Goal: Information Seeking & Learning: Check status

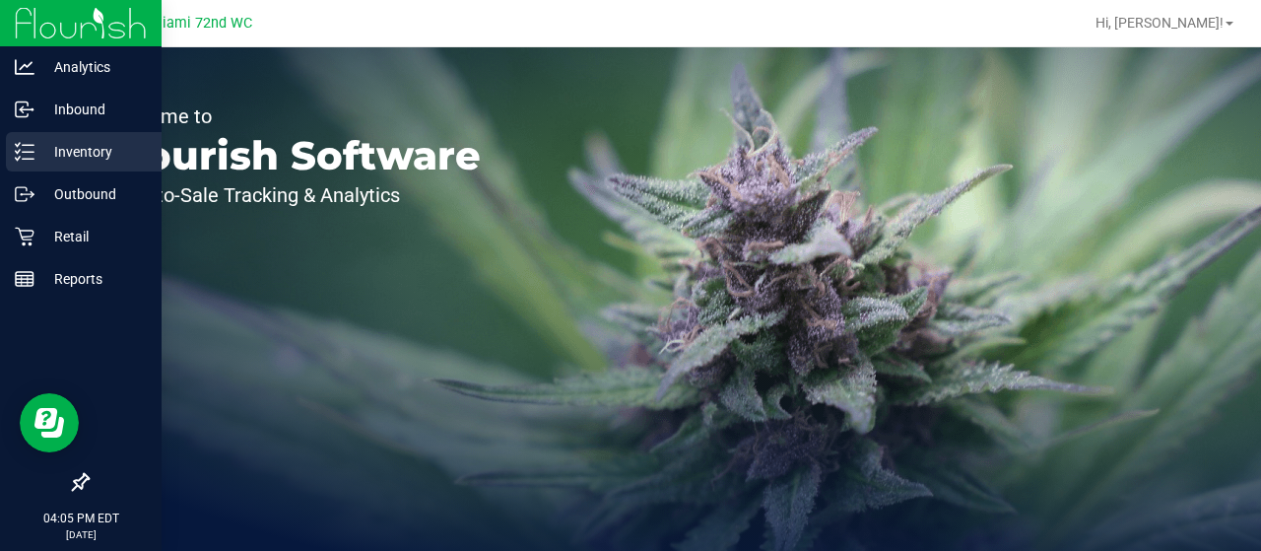
click at [8, 160] on div "Inventory" at bounding box center [84, 151] width 156 height 39
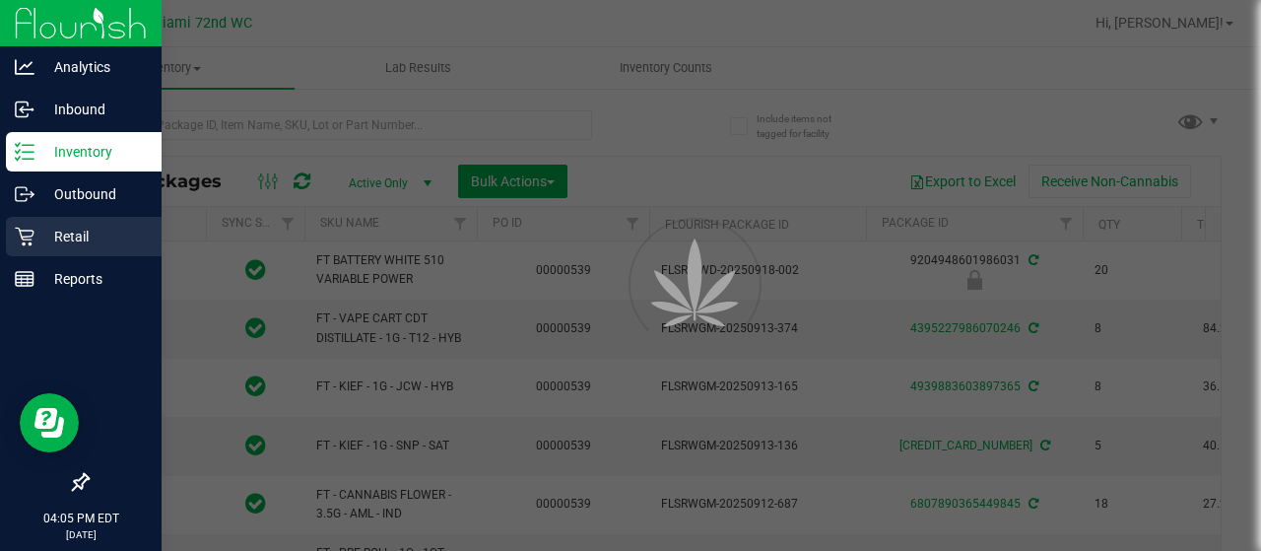
click at [59, 226] on p "Retail" at bounding box center [93, 237] width 118 height 24
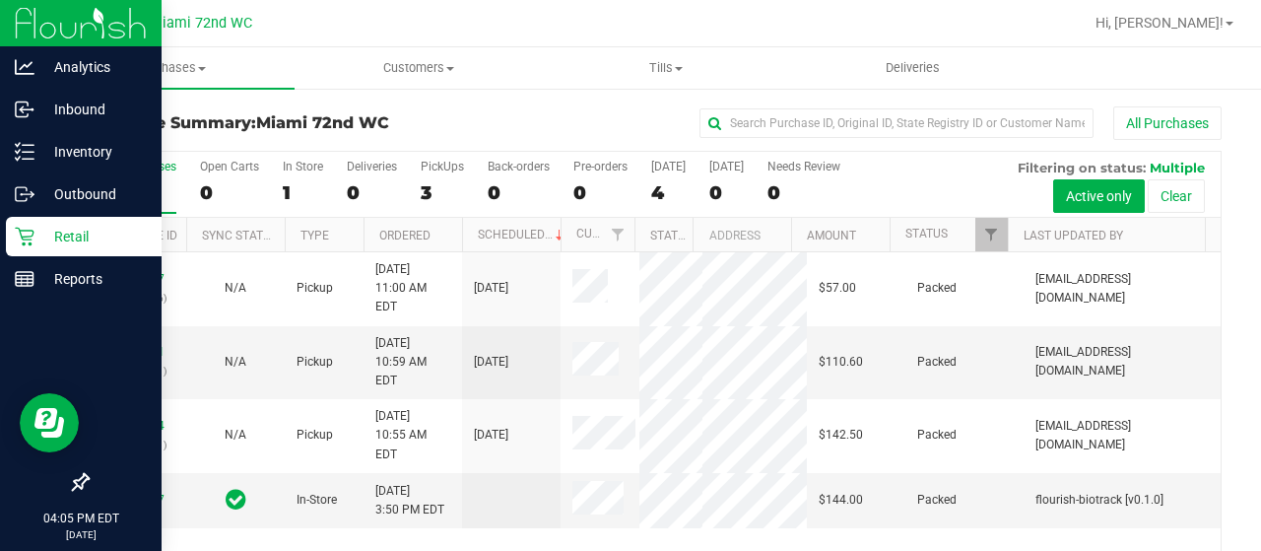
click at [59, 226] on p "Retail" at bounding box center [93, 237] width 118 height 24
click at [37, 228] on p "Retail" at bounding box center [93, 237] width 118 height 24
click at [55, 239] on p "Retail" at bounding box center [93, 237] width 118 height 24
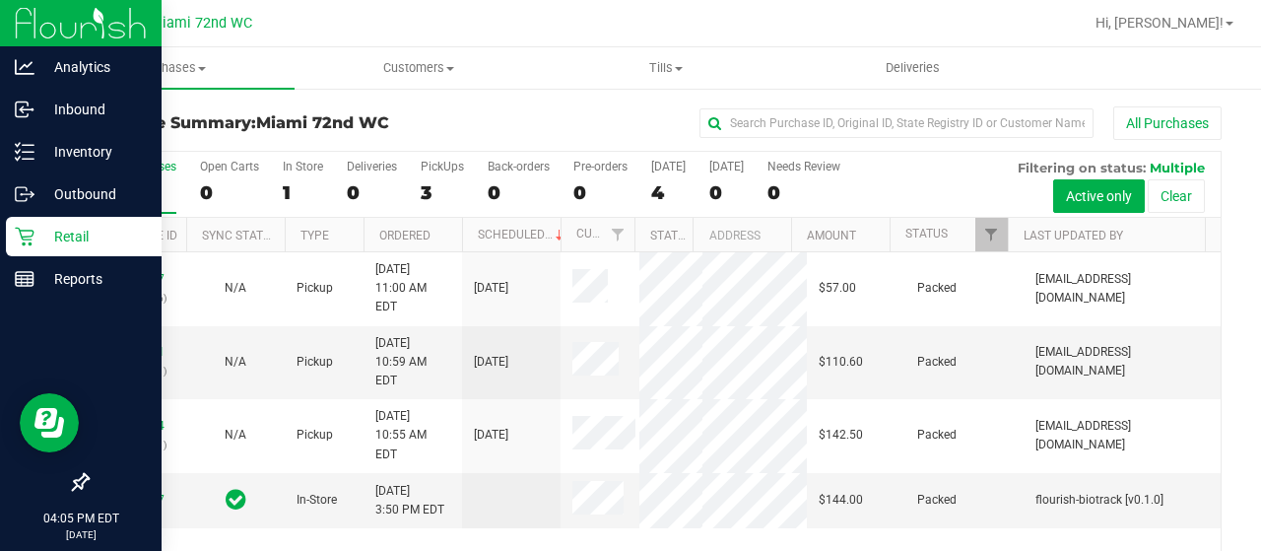
click at [55, 239] on p "Retail" at bounding box center [93, 237] width 118 height 24
click at [70, 293] on div "Reports" at bounding box center [84, 278] width 156 height 39
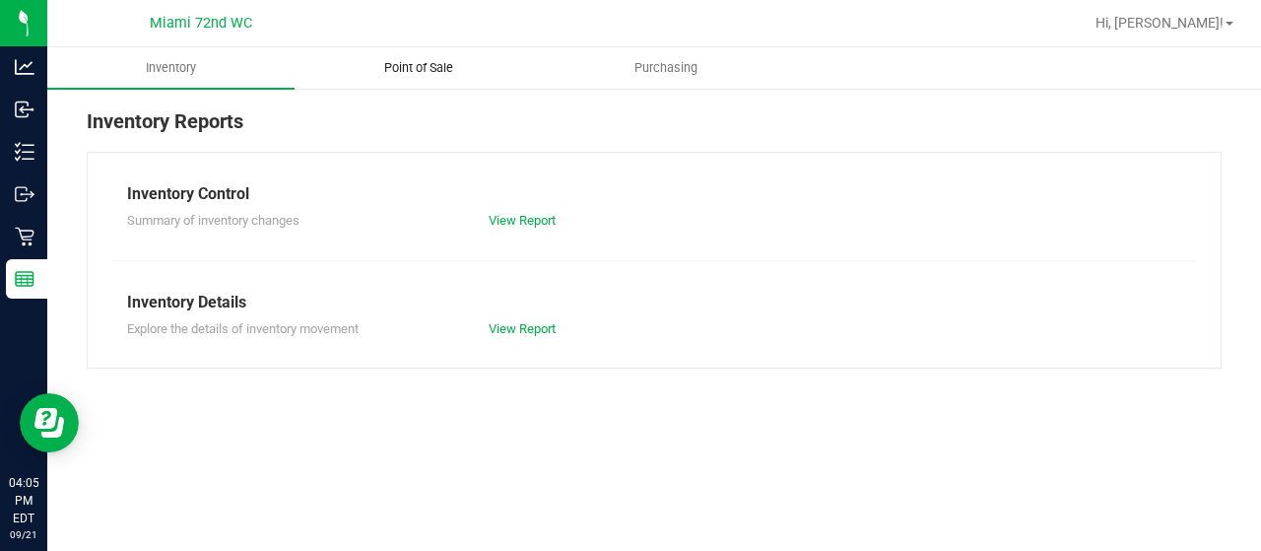
click at [434, 67] on span "Point of Sale" at bounding box center [419, 68] width 122 height 18
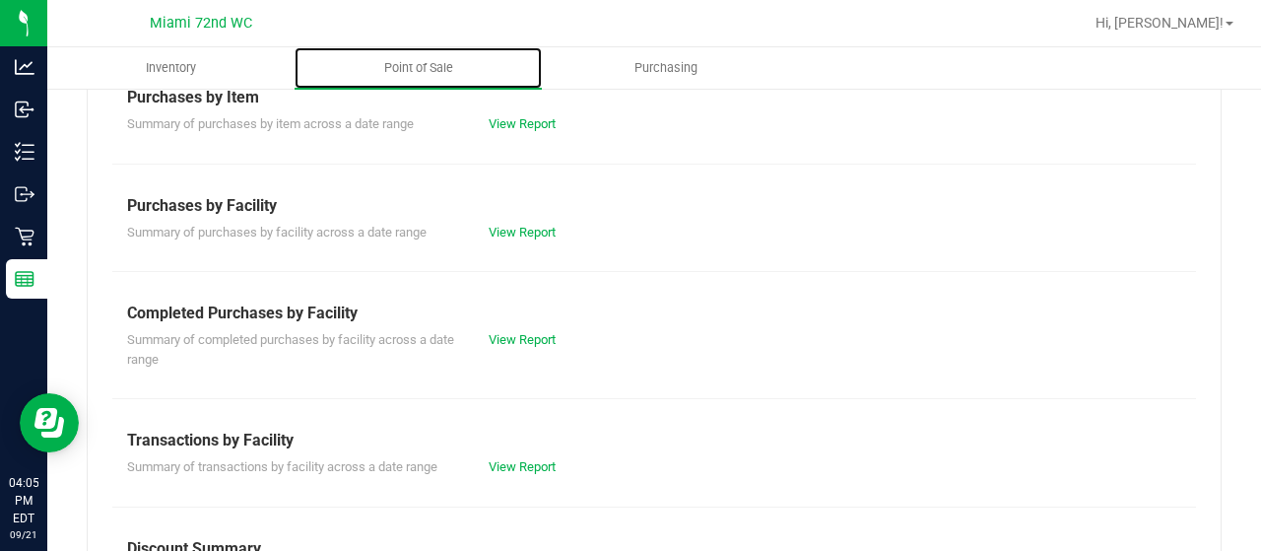
scroll to position [330, 0]
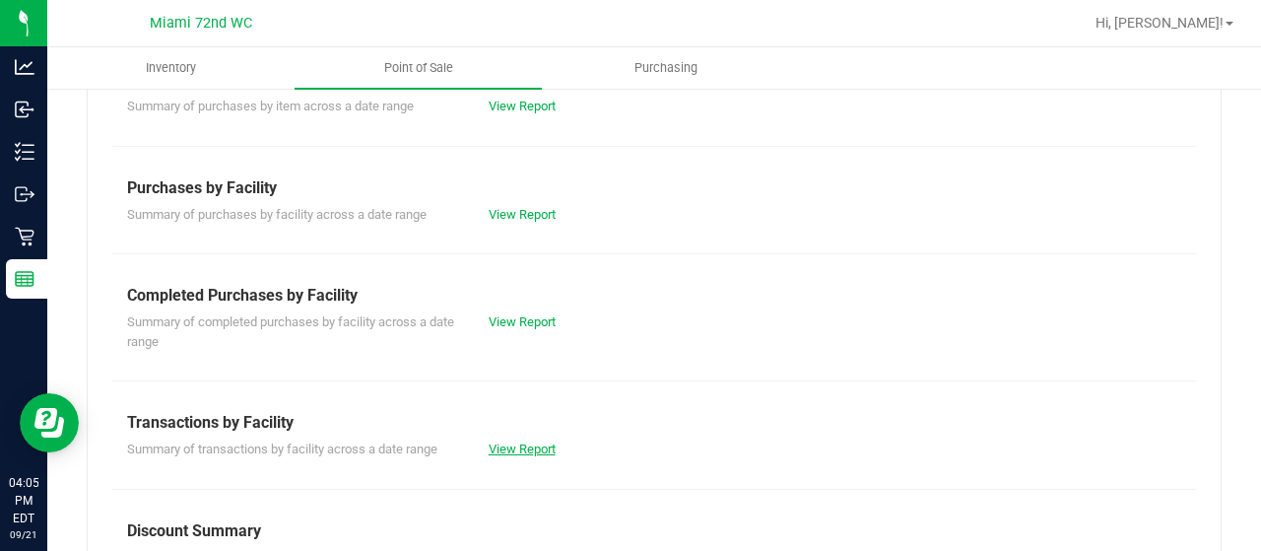
click at [522, 444] on link "View Report" at bounding box center [522, 448] width 67 height 15
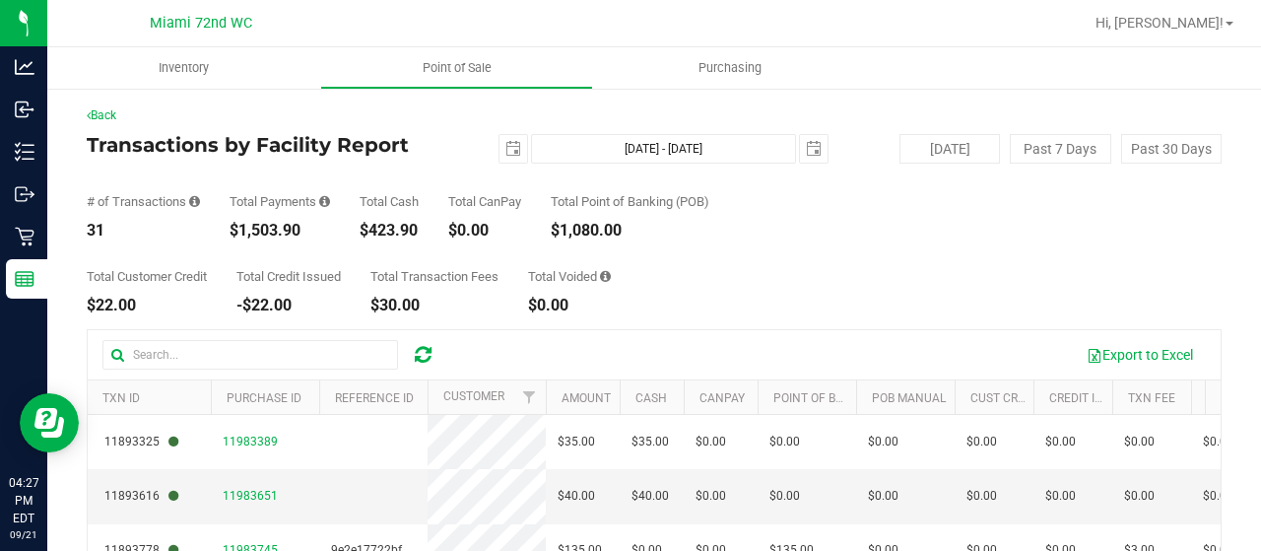
scroll to position [277, 0]
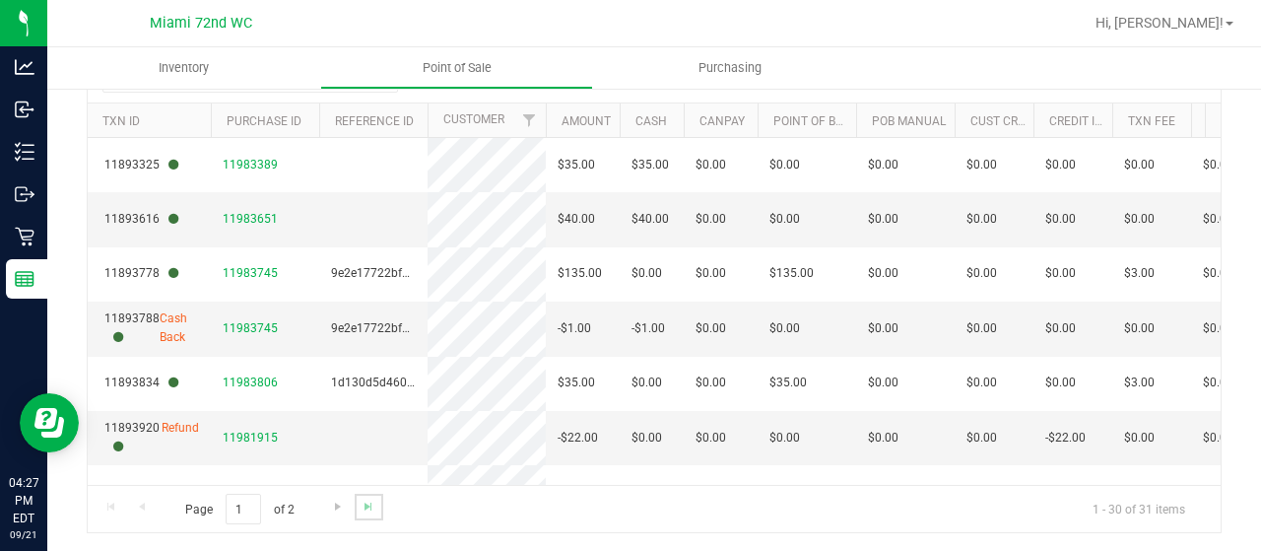
click at [357, 509] on link "Go to the last page" at bounding box center [369, 506] width 29 height 27
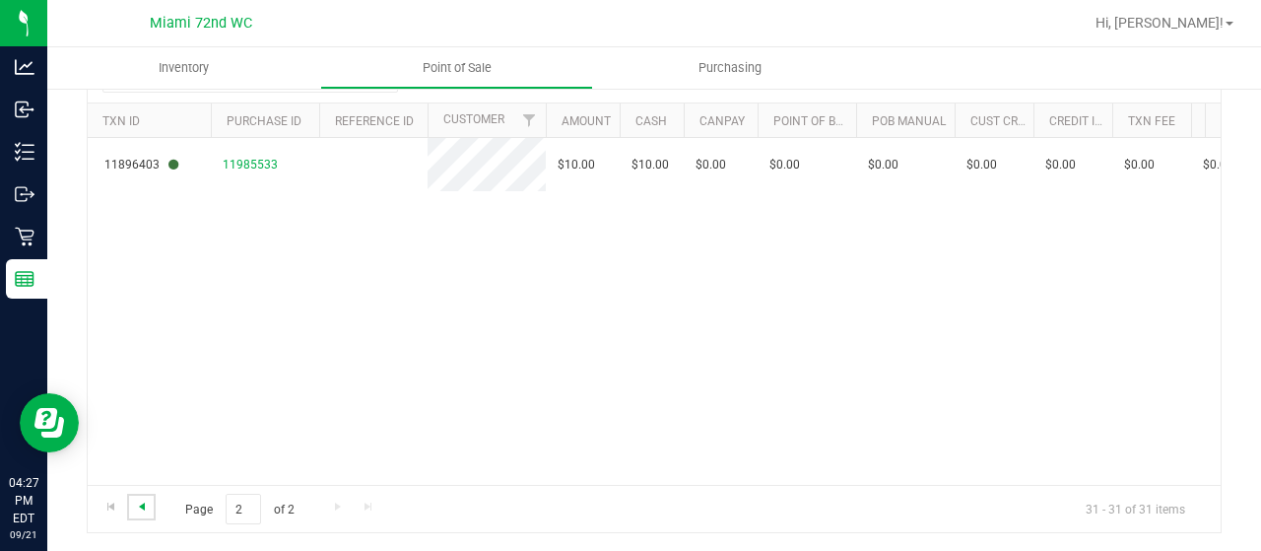
click at [144, 506] on span "Go to the previous page" at bounding box center [142, 506] width 16 height 16
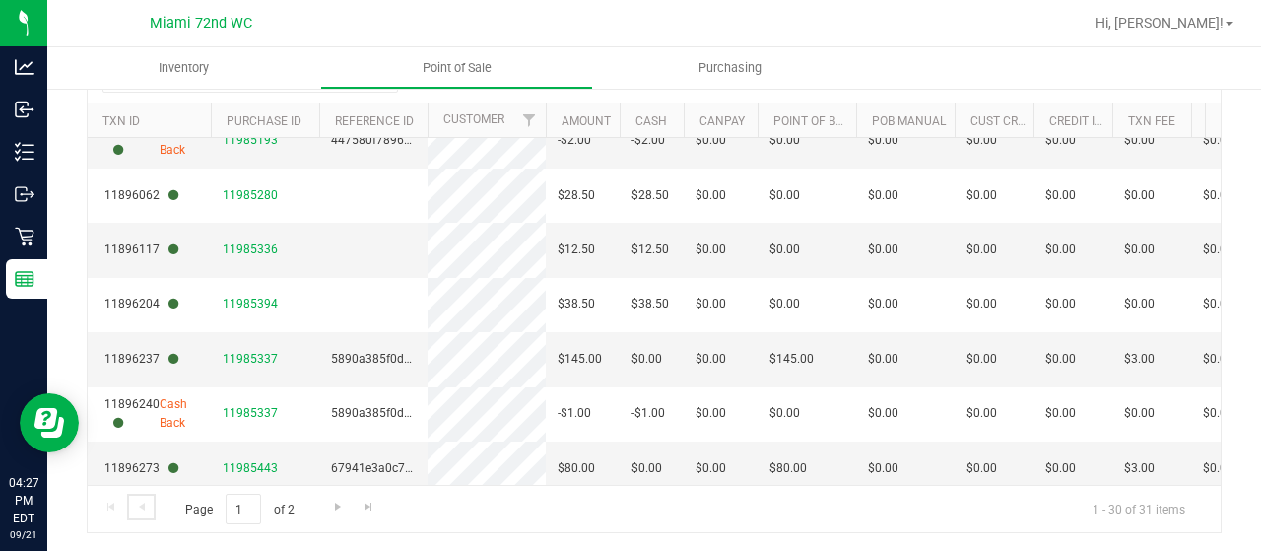
scroll to position [1294, 0]
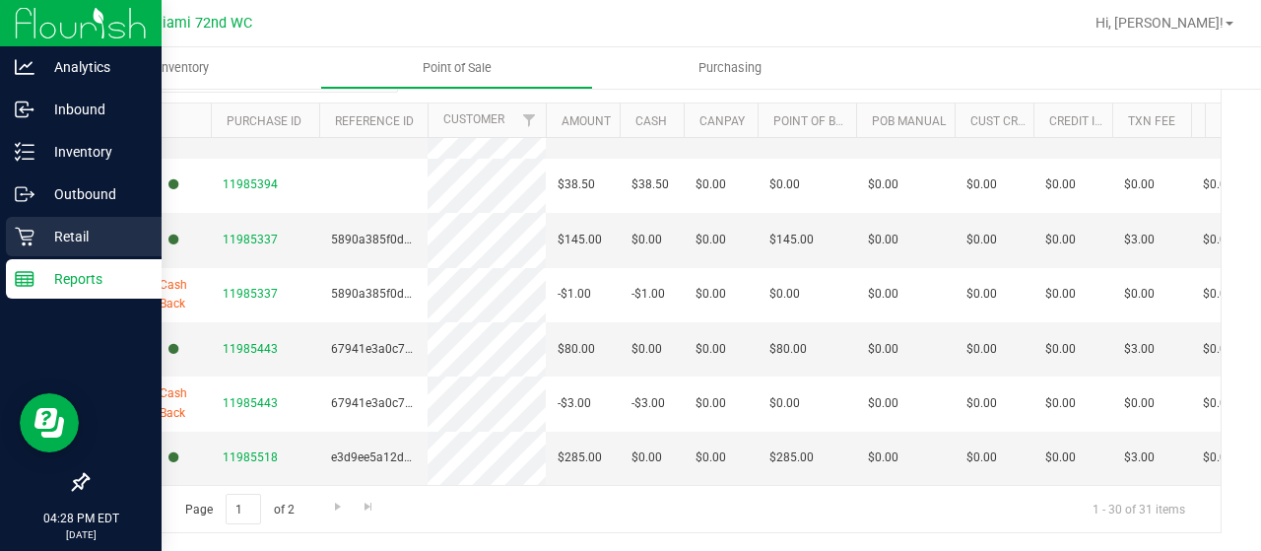
click at [100, 222] on div "Retail" at bounding box center [84, 236] width 156 height 39
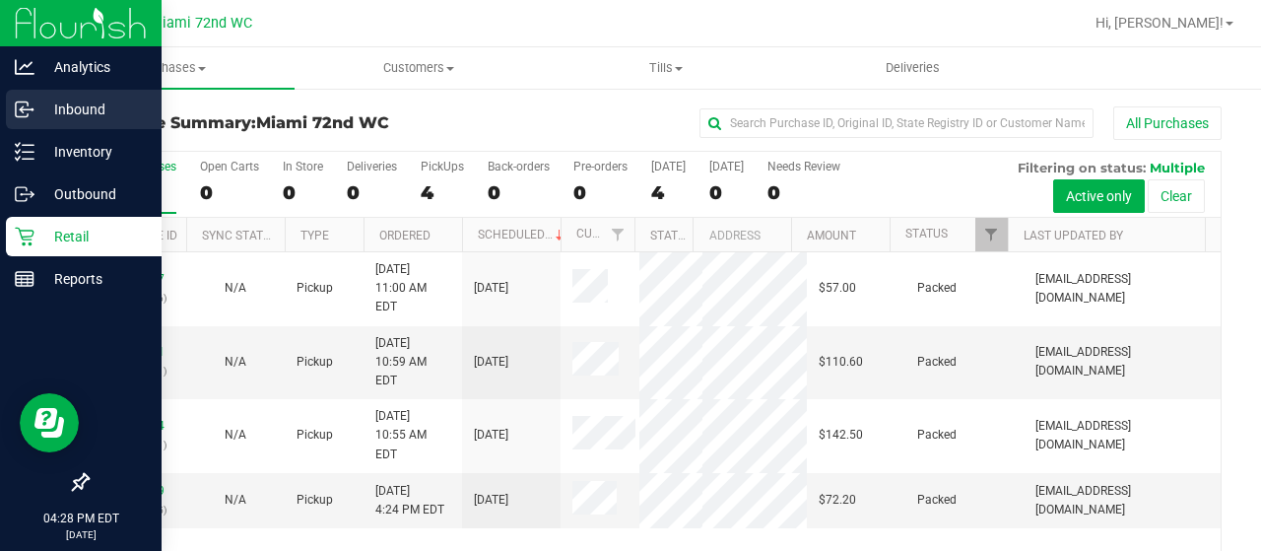
click at [128, 116] on p "Inbound" at bounding box center [93, 110] width 118 height 24
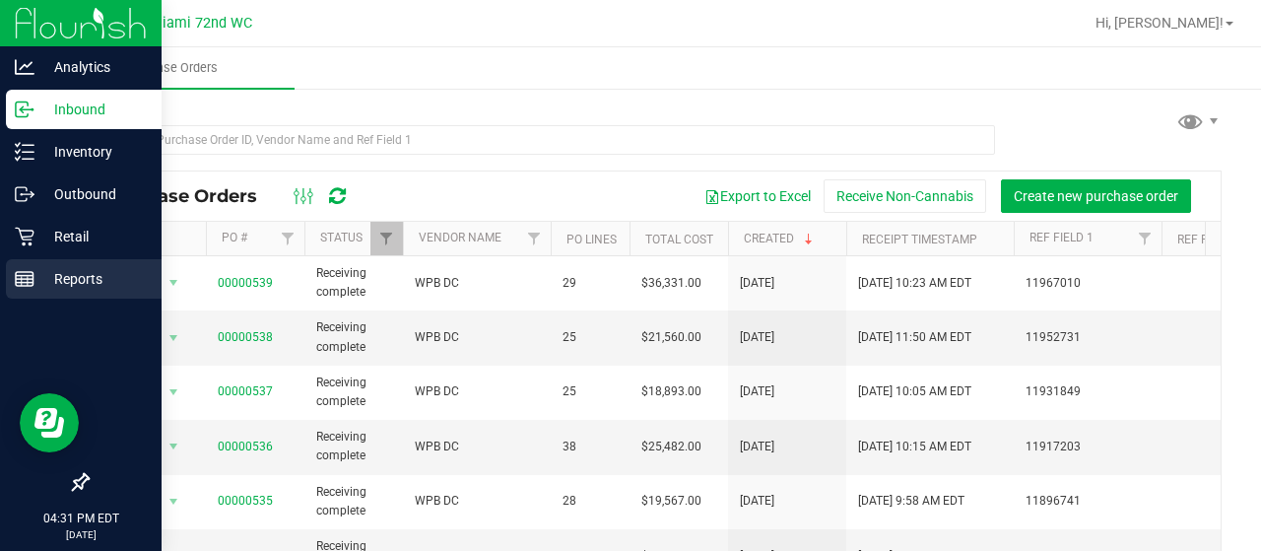
click at [38, 279] on p "Reports" at bounding box center [93, 279] width 118 height 24
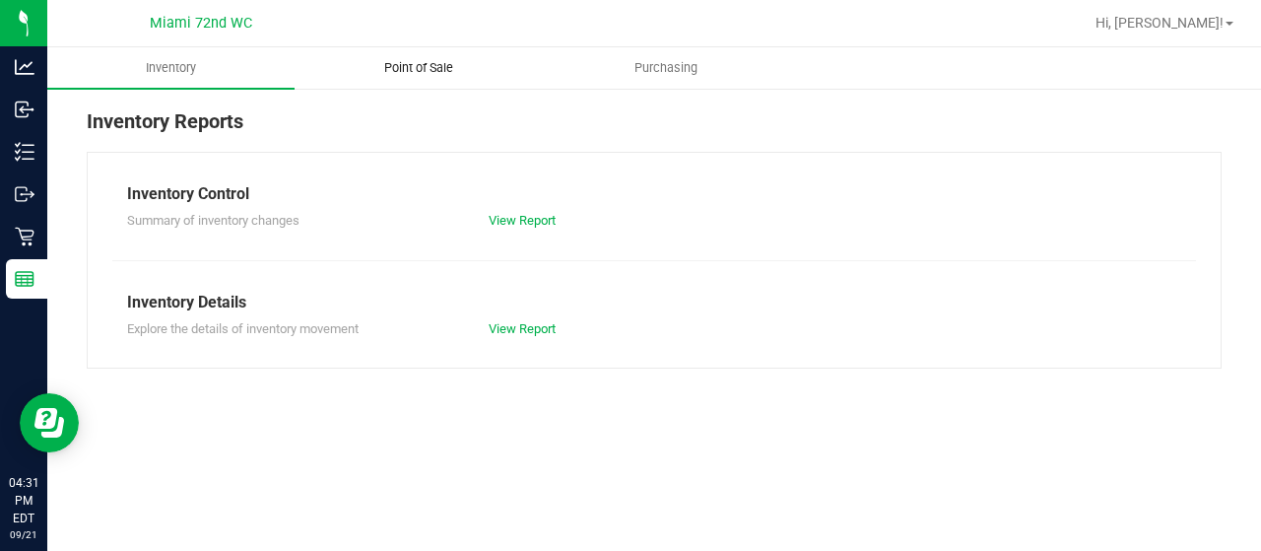
click at [452, 70] on span "Point of Sale" at bounding box center [419, 68] width 122 height 18
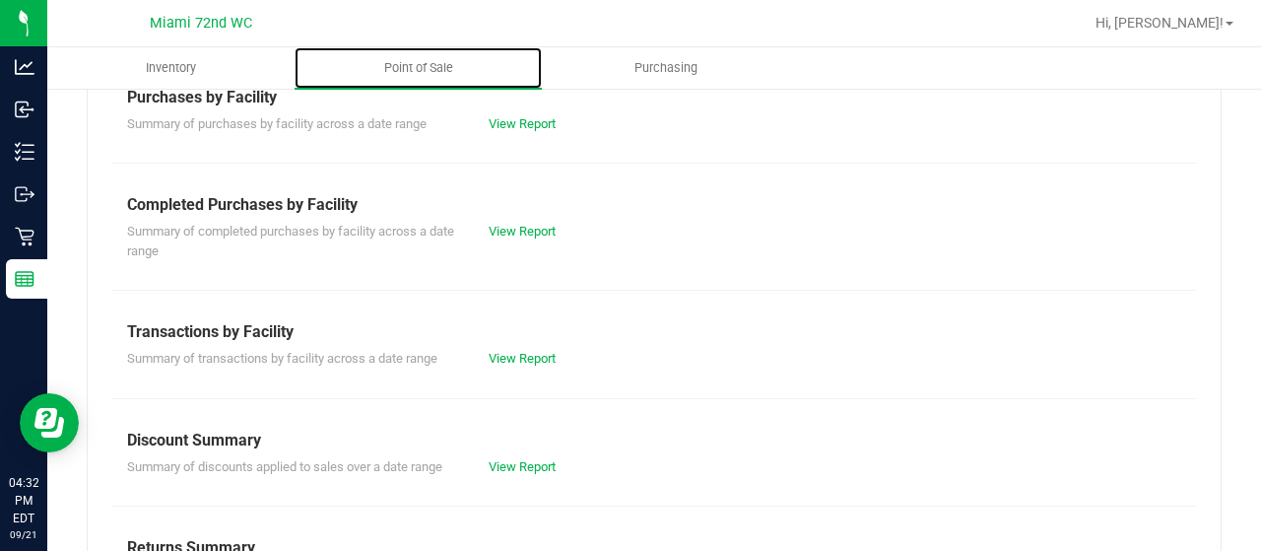
scroll to position [433, 0]
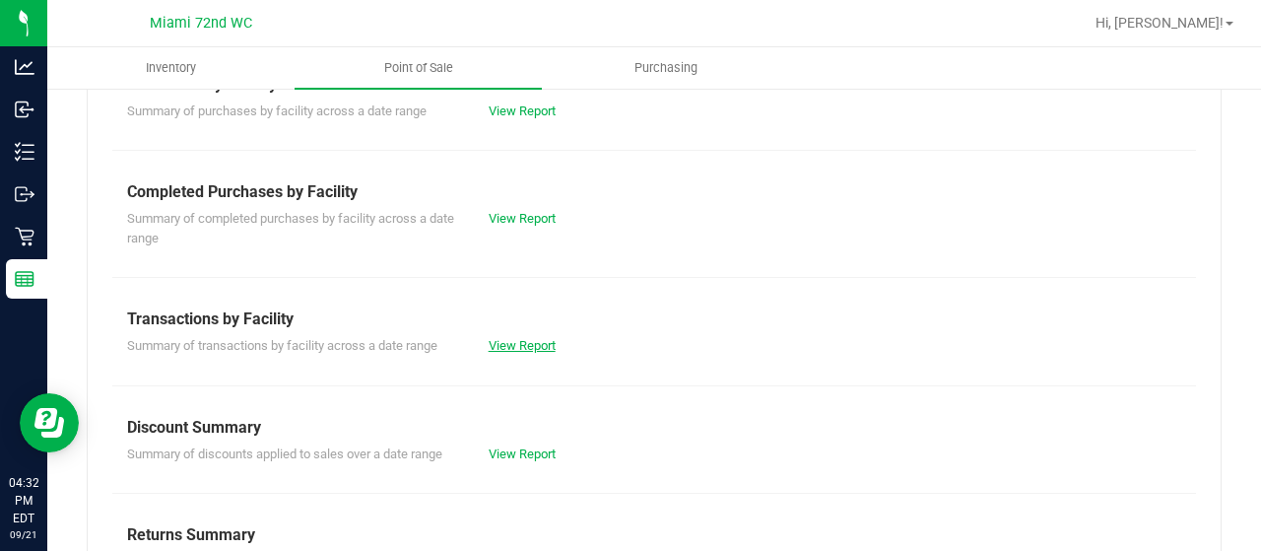
click at [516, 346] on link "View Report" at bounding box center [522, 345] width 67 height 15
